Goal: Book appointment/travel/reservation

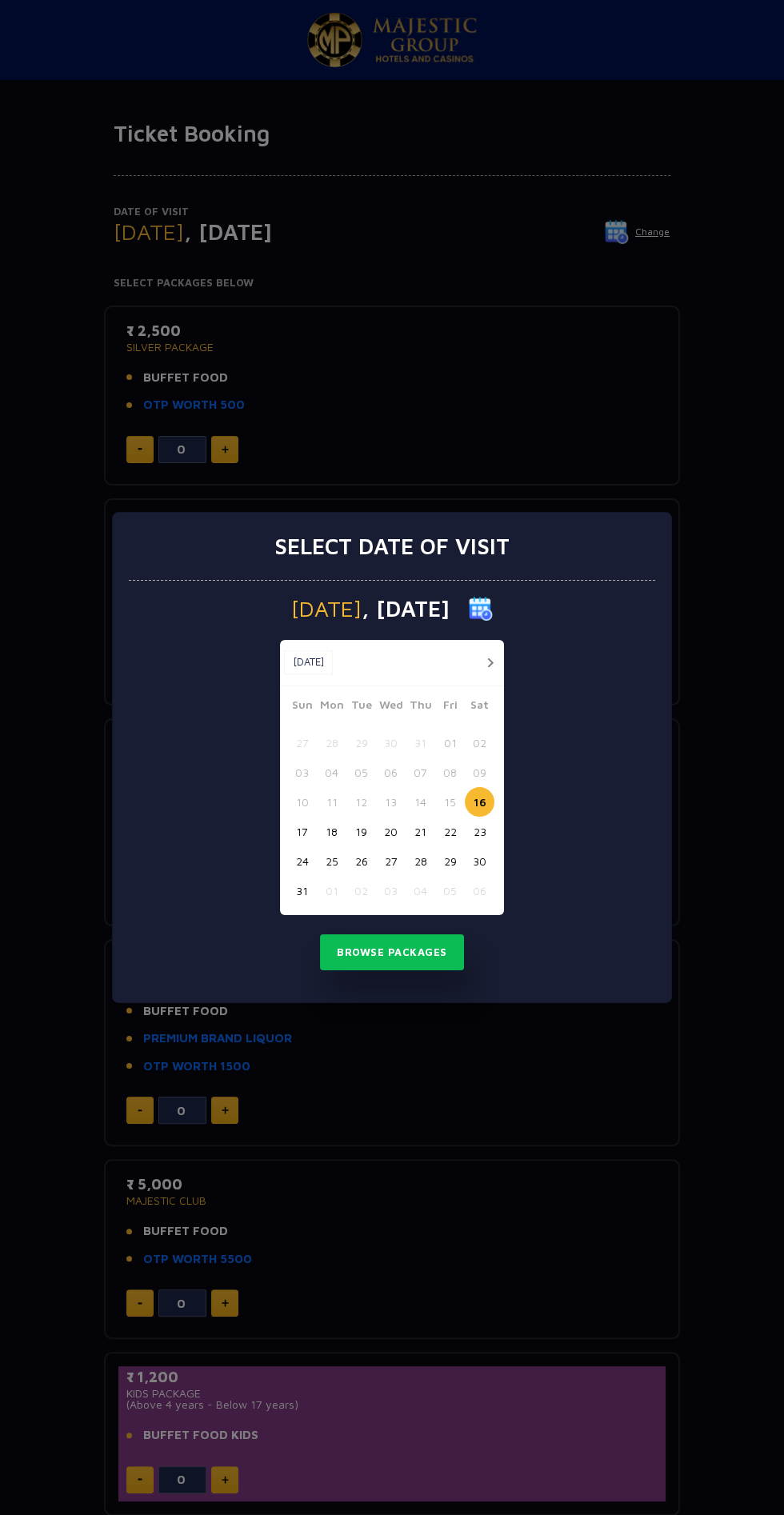
click at [389, 861] on button "27" at bounding box center [391, 861] width 29 height 29
click at [360, 861] on button "26" at bounding box center [361, 861] width 29 height 29
click at [435, 957] on button "Browse Packages" at bounding box center [392, 953] width 144 height 37
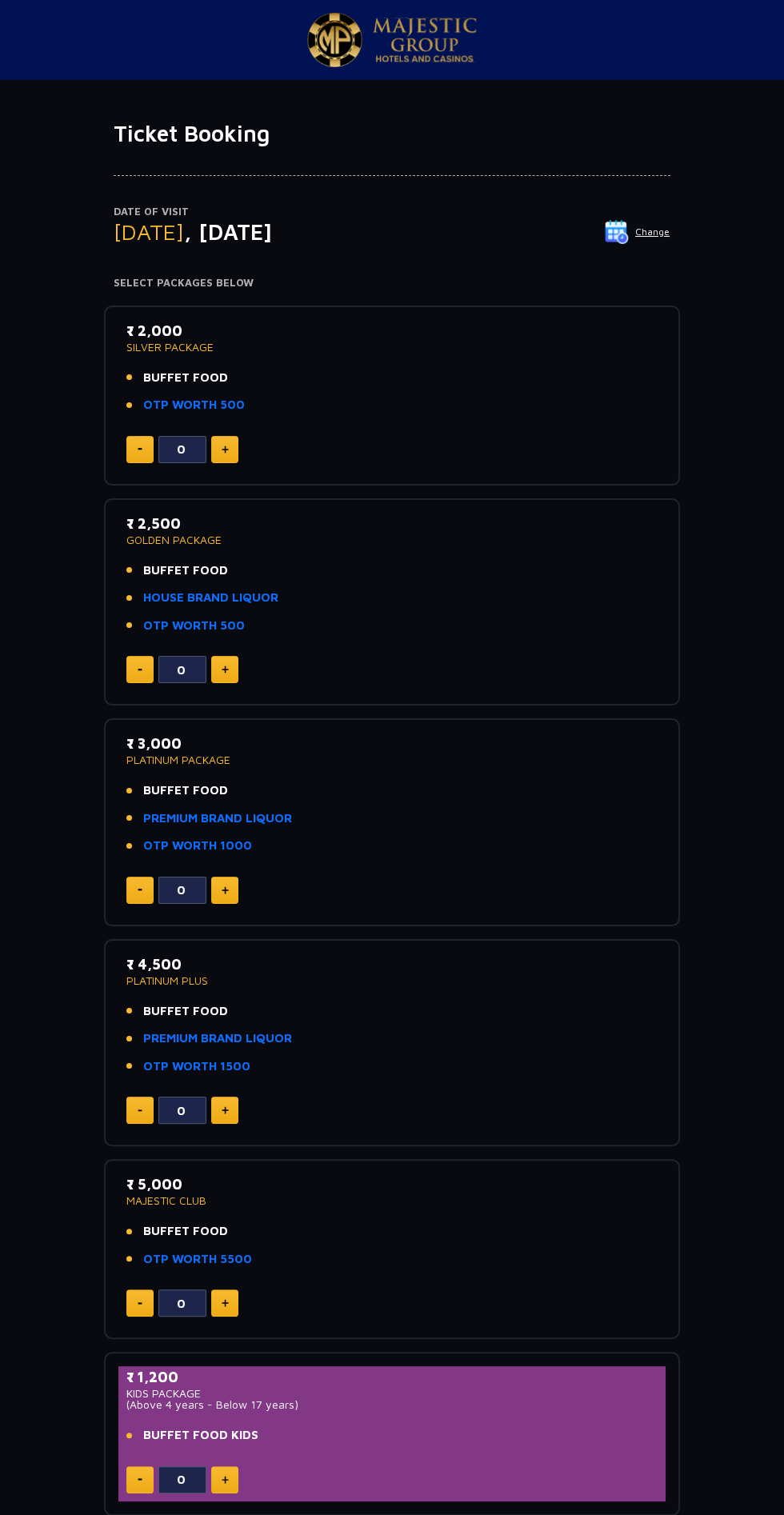
click at [508, 377] on li "BUFFET FOOD" at bounding box center [392, 378] width 531 height 18
click at [473, 413] on li "OTP WORTH 500" at bounding box center [392, 405] width 531 height 18
click at [454, 439] on div "0" at bounding box center [392, 449] width 531 height 28
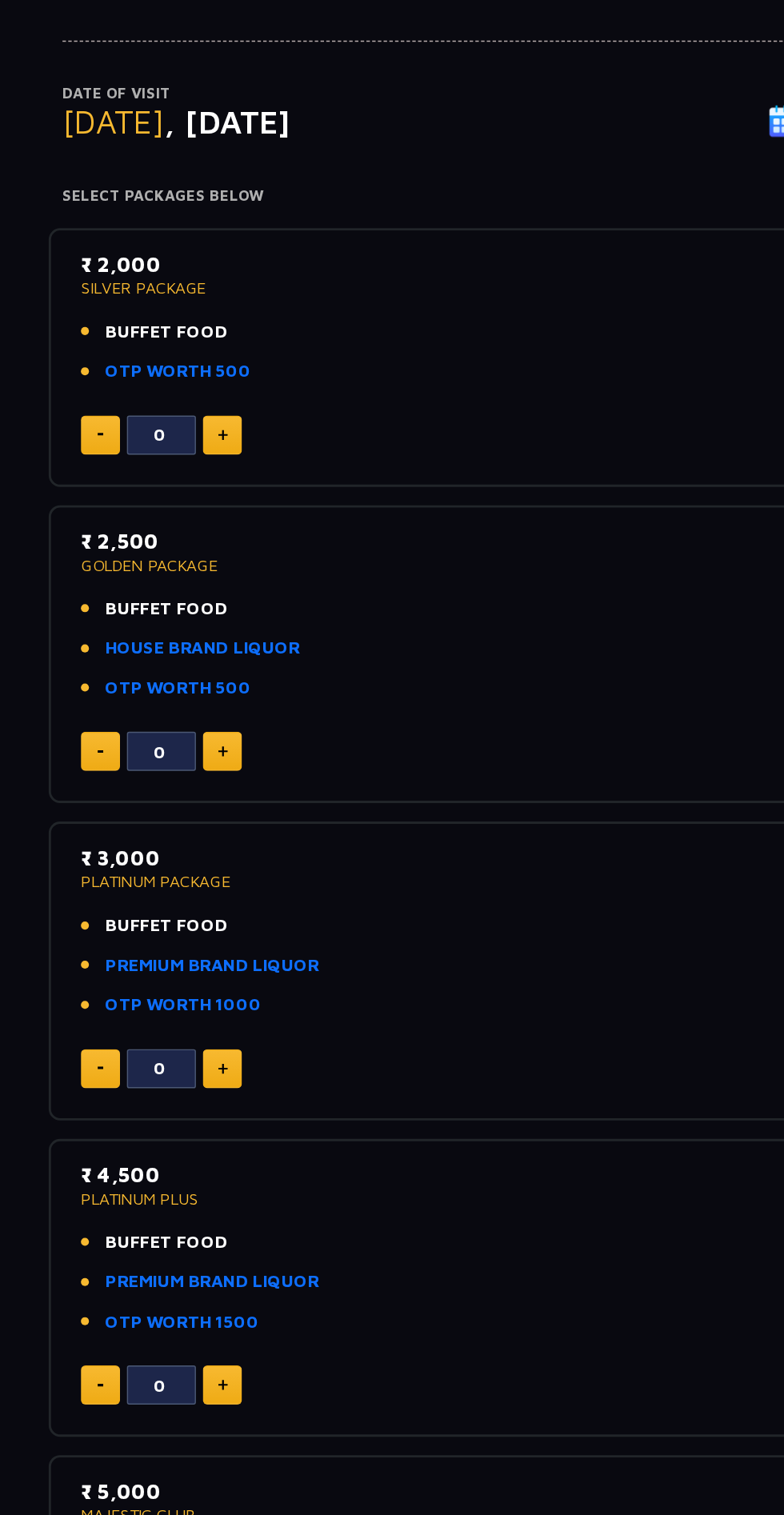
click at [381, 397] on li "OTP WORTH 500" at bounding box center [392, 405] width 531 height 18
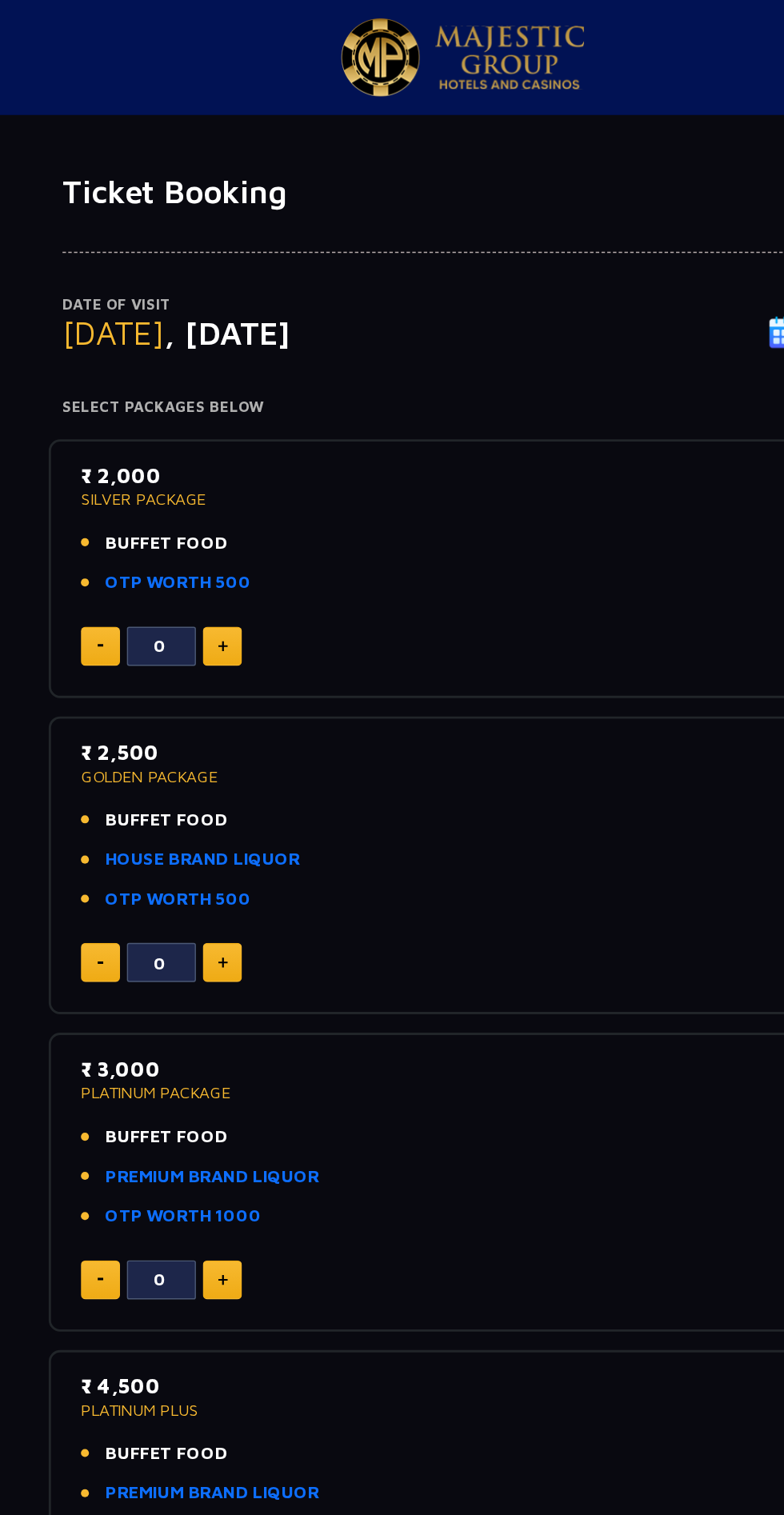
click at [212, 404] on link "OTP WORTH 500" at bounding box center [193, 405] width 102 height 18
click at [462, 397] on li "OTP WORTH 500" at bounding box center [392, 405] width 531 height 18
